Goal: Transaction & Acquisition: Purchase product/service

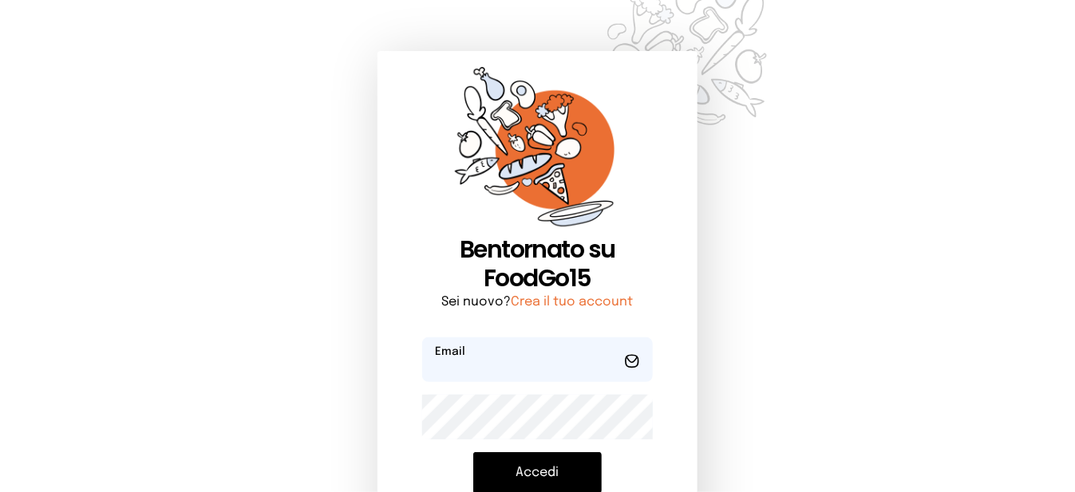
type input "**********"
click at [556, 469] on button "Accedi" at bounding box center [537, 472] width 128 height 41
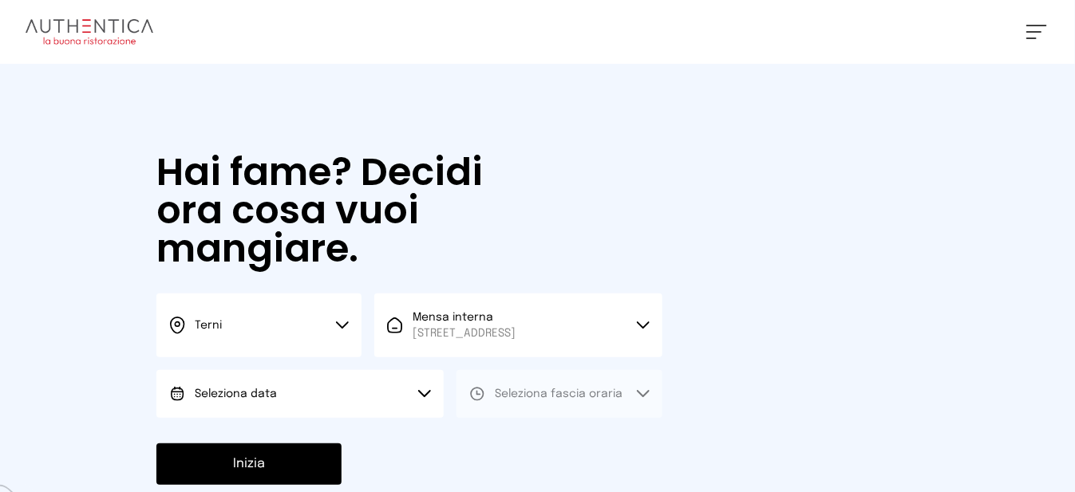
click at [413, 405] on button "Seleziona data" at bounding box center [299, 394] width 287 height 48
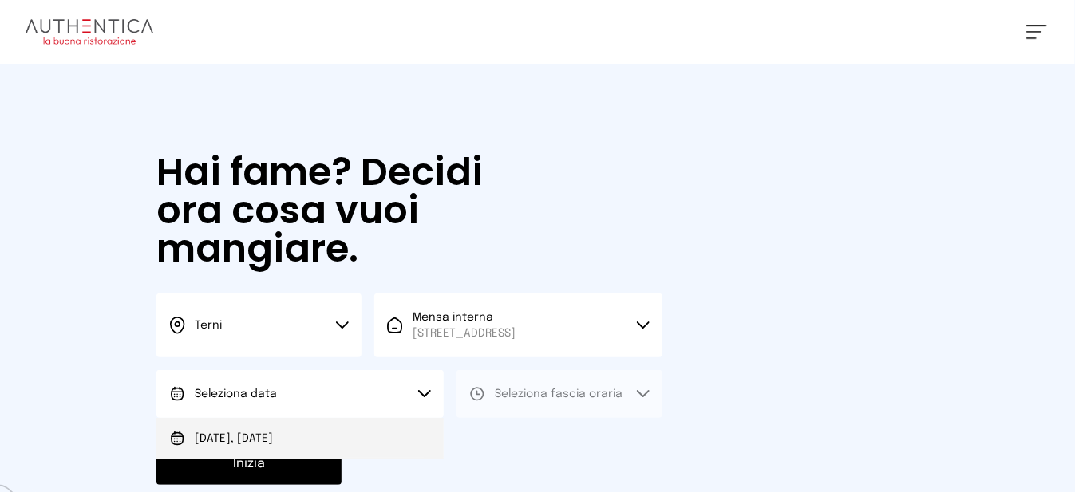
click at [383, 455] on li "[DATE], [DATE]" at bounding box center [299, 438] width 287 height 41
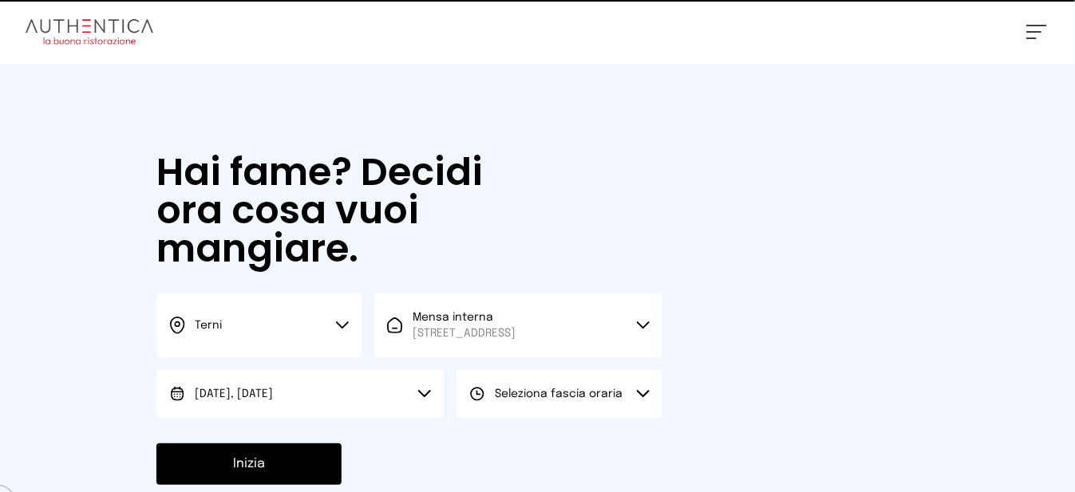
click at [638, 418] on button "Seleziona fascia oraria" at bounding box center [558, 394] width 205 height 48
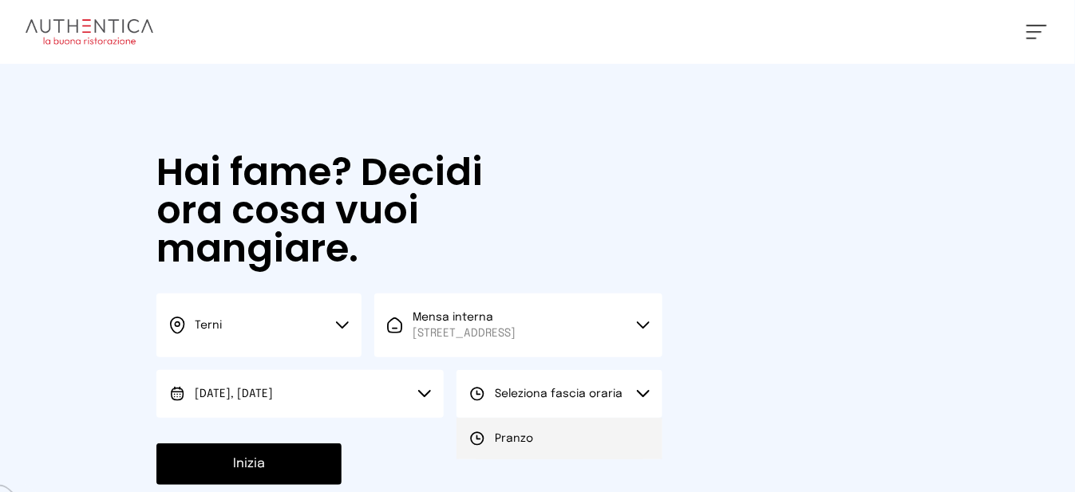
click at [633, 456] on li "Pranzo" at bounding box center [558, 438] width 205 height 41
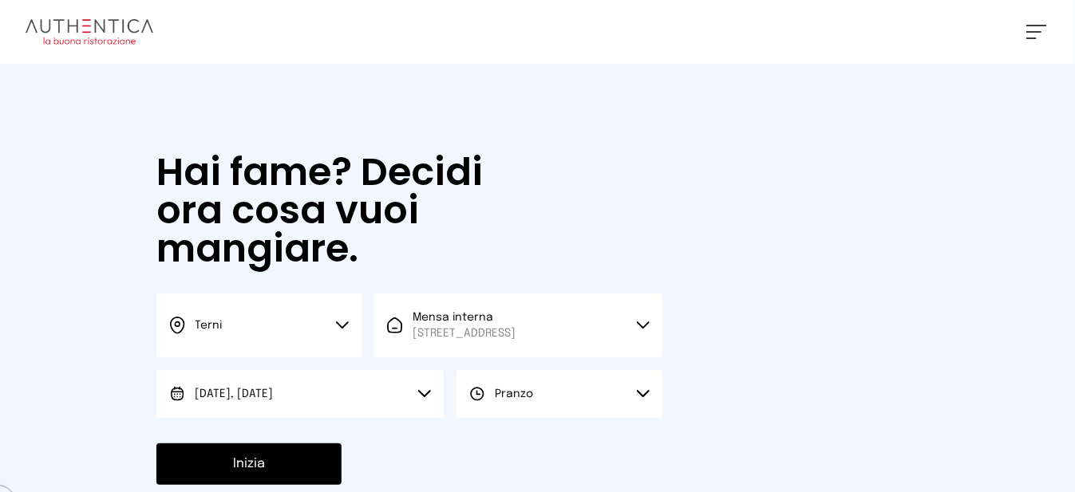
click at [307, 477] on button "Inizia" at bounding box center [248, 464] width 185 height 41
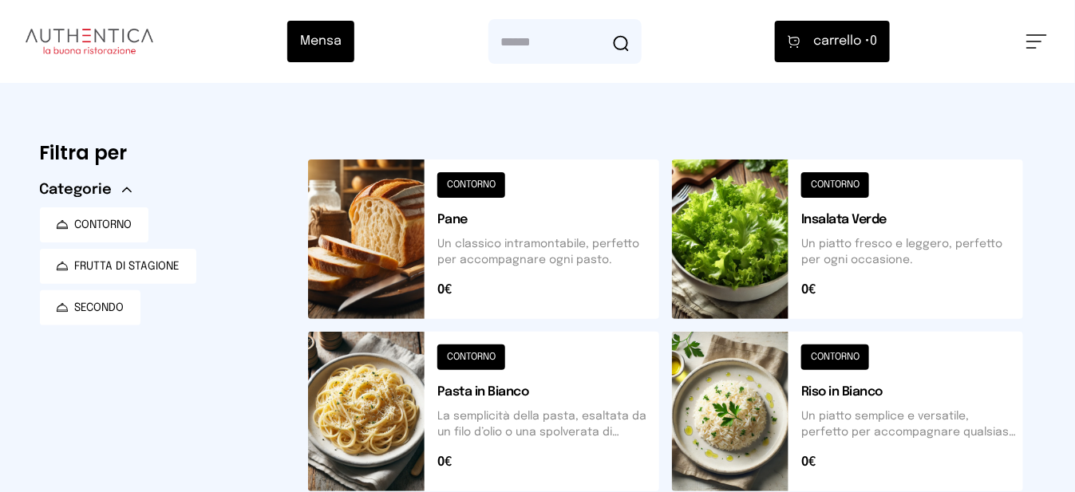
scroll to position [319, 0]
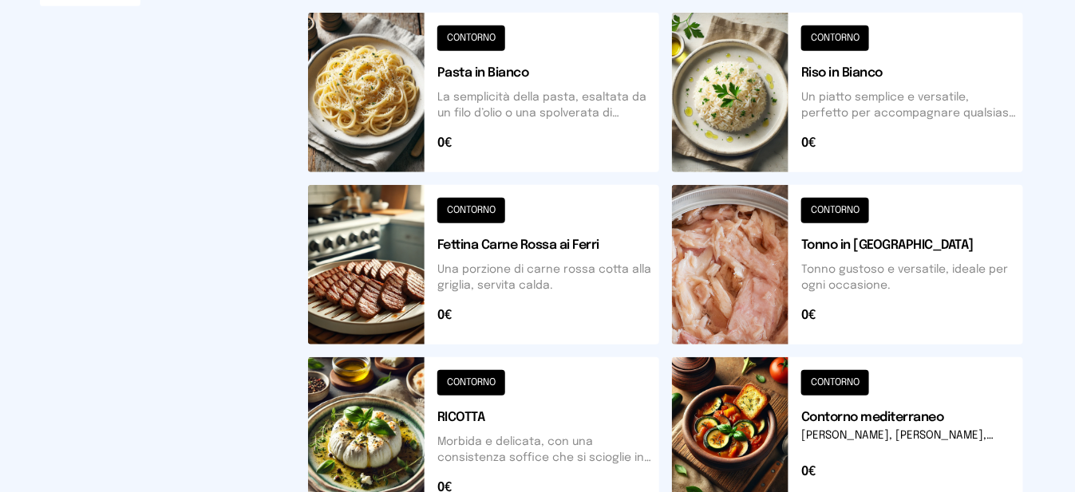
click at [774, 140] on button at bounding box center [847, 93] width 351 height 160
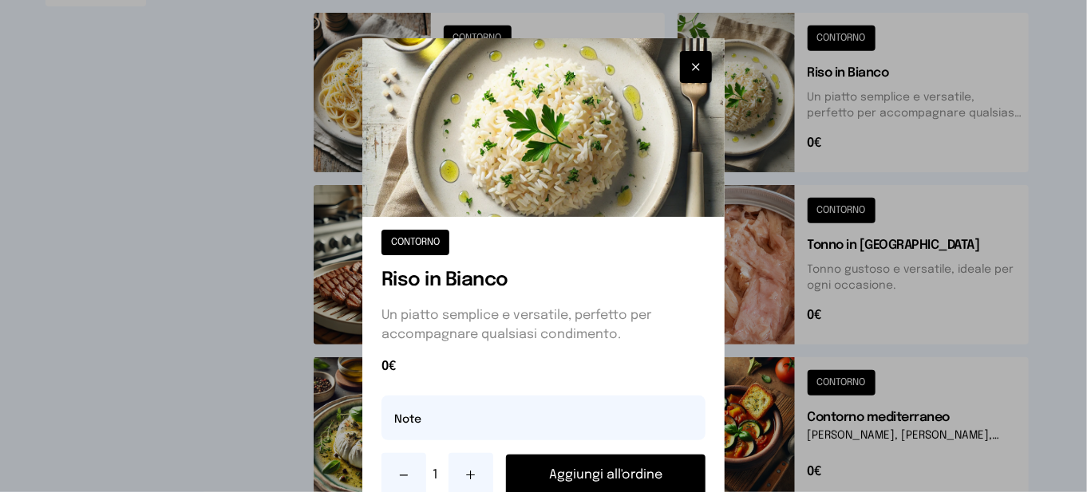
click at [665, 473] on button "Aggiungi all'ordine" at bounding box center [605, 475] width 199 height 41
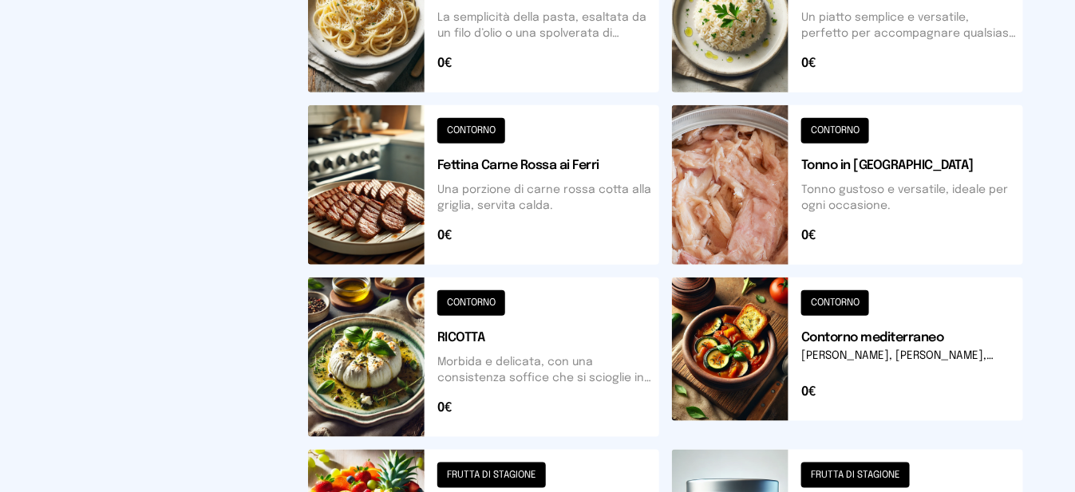
scroll to position [718, 0]
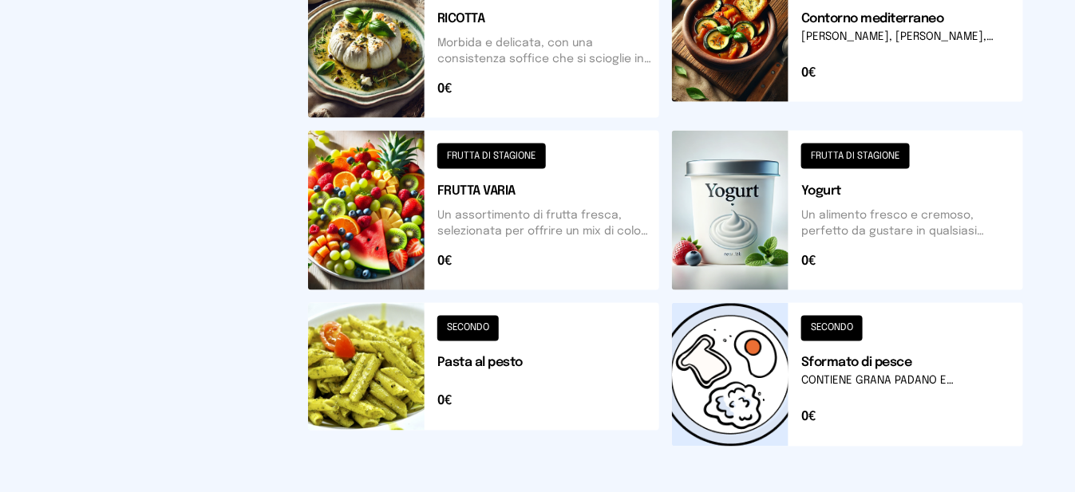
click at [359, 211] on button at bounding box center [483, 211] width 351 height 160
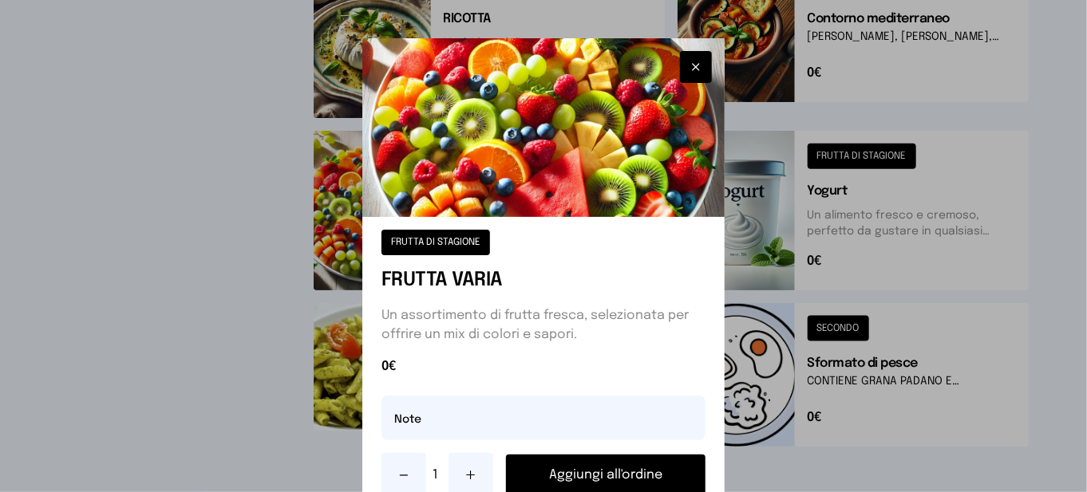
click at [557, 482] on button "Aggiungi all'ordine" at bounding box center [605, 475] width 199 height 41
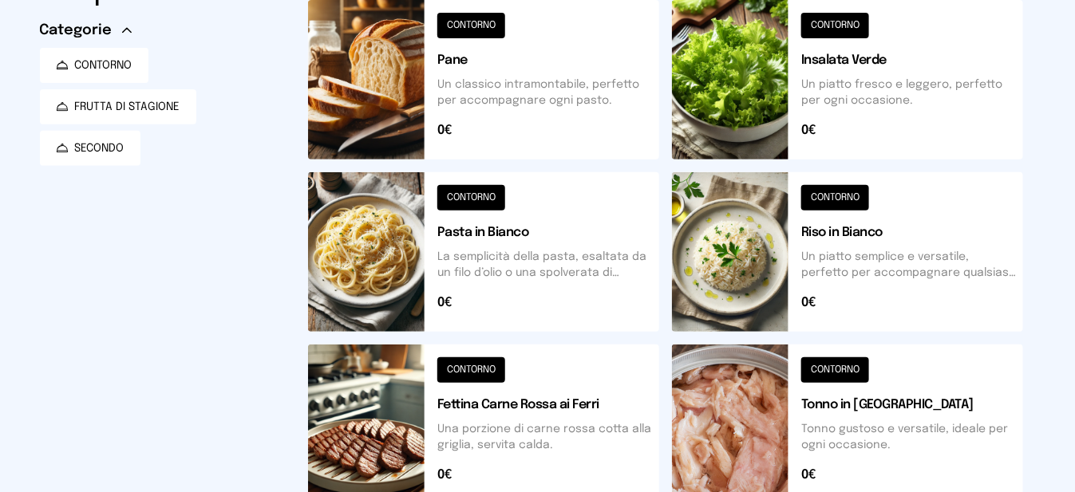
scroll to position [0, 0]
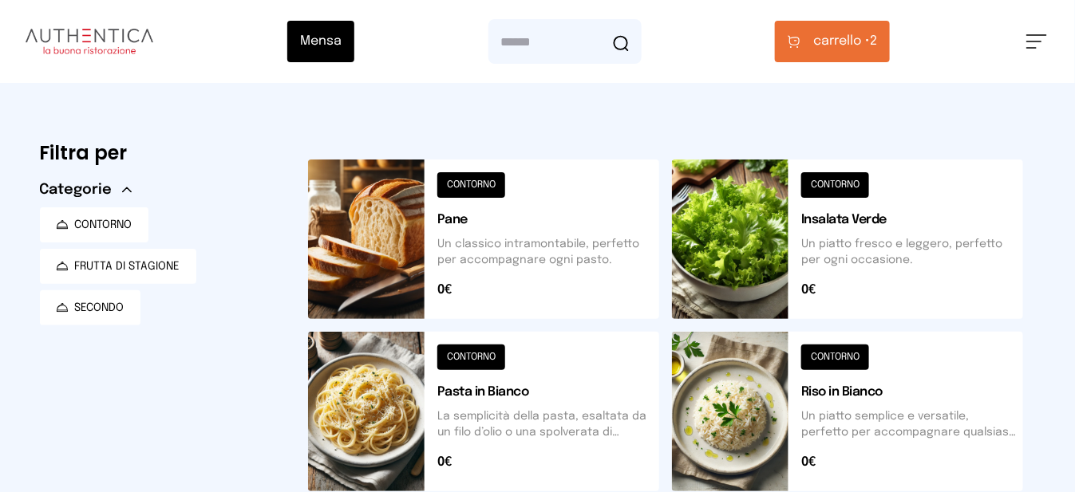
click at [874, 51] on button "carrello • 2" at bounding box center [832, 41] width 115 height 41
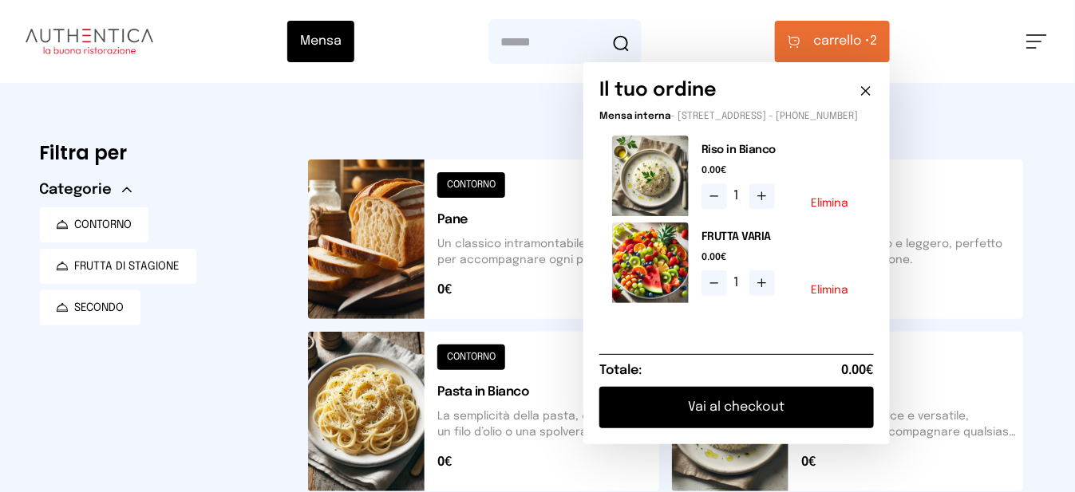
click at [809, 419] on button "Vai al checkout" at bounding box center [736, 407] width 274 height 41
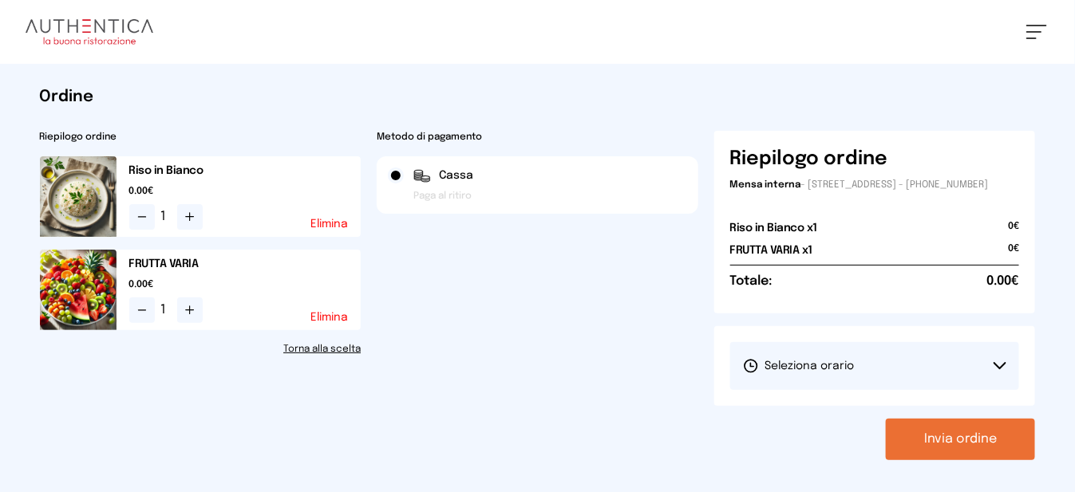
click at [799, 374] on span "Seleziona orario" at bounding box center [799, 366] width 112 height 16
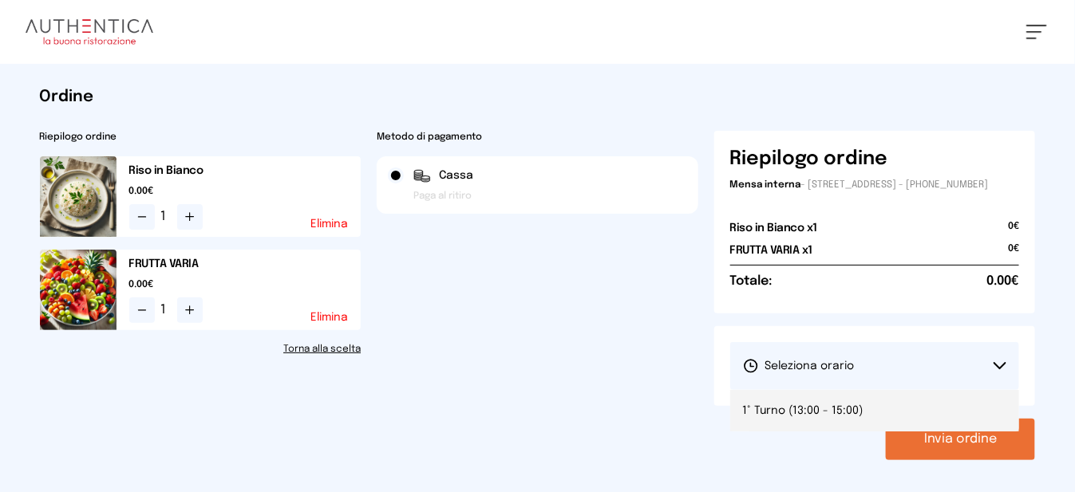
click at [803, 419] on span "1° Turno (13:00 - 15:00)" at bounding box center [803, 411] width 120 height 16
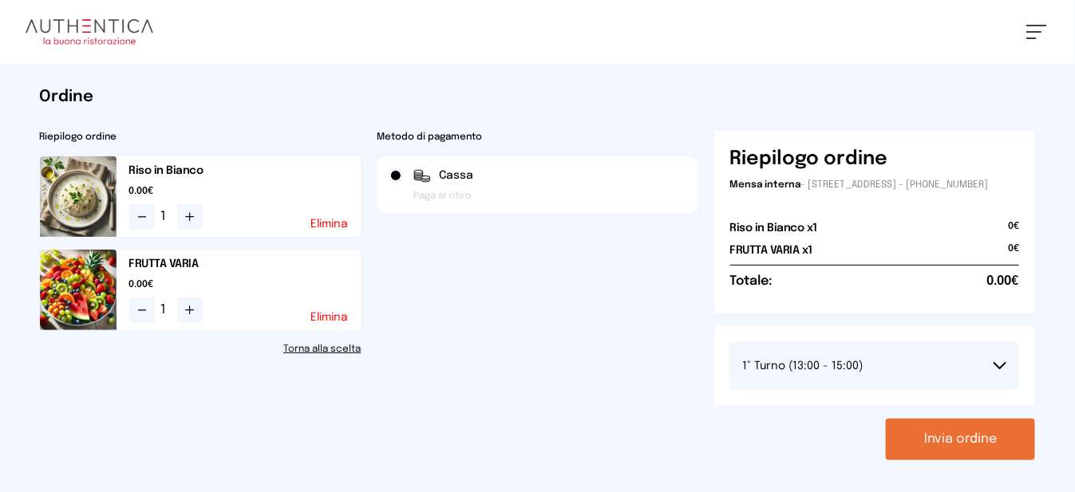
click at [914, 460] on button "Invia ordine" at bounding box center [960, 439] width 149 height 41
